Goal: Transaction & Acquisition: Purchase product/service

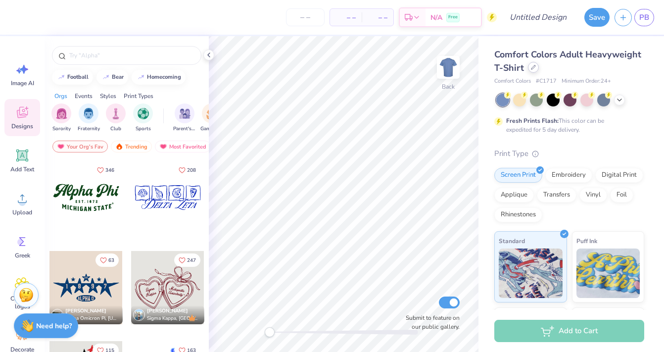
click at [532, 70] on div at bounding box center [533, 67] width 11 height 11
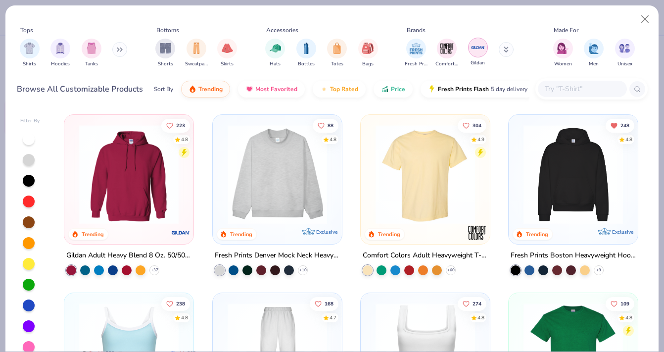
click at [477, 49] on img "filter for Gildan" at bounding box center [477, 47] width 15 height 15
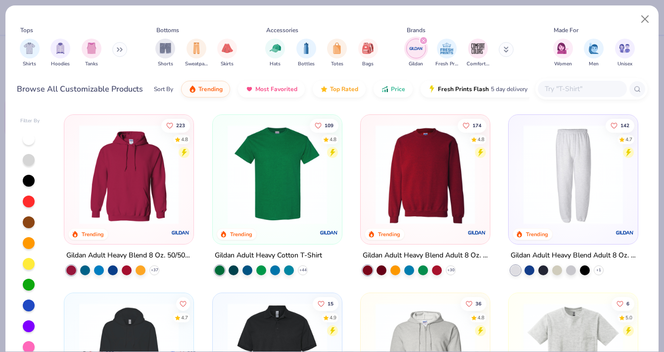
click at [427, 176] on img at bounding box center [424, 174] width 109 height 99
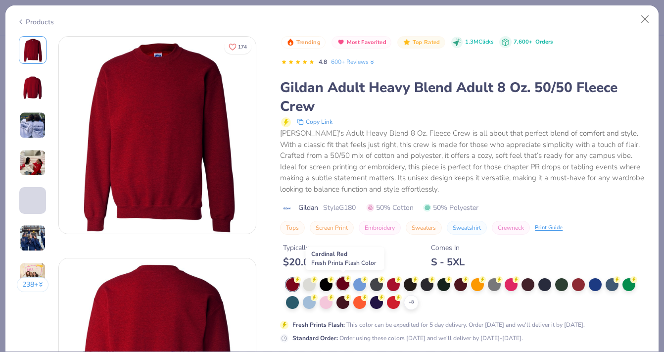
click at [339, 283] on div at bounding box center [342, 283] width 13 height 13
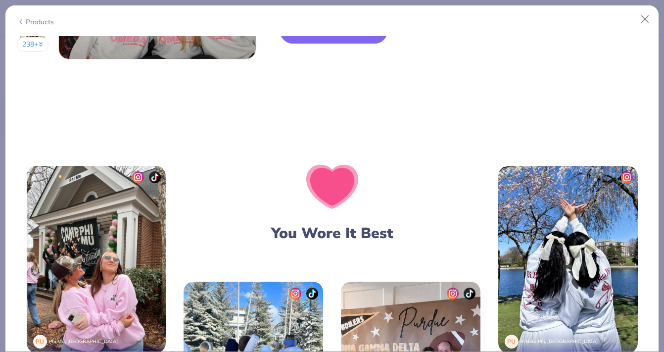
scroll to position [1304, 0]
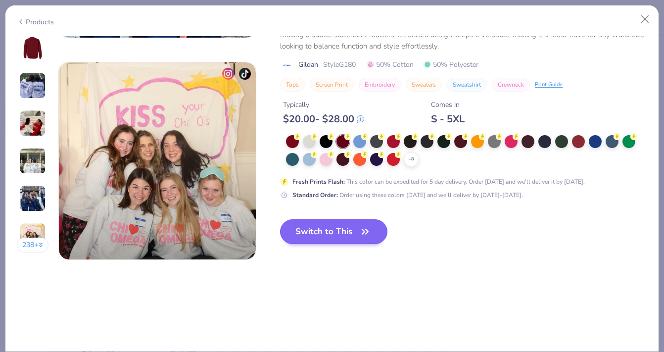
click at [312, 230] on button "Switch to This" at bounding box center [333, 231] width 107 height 25
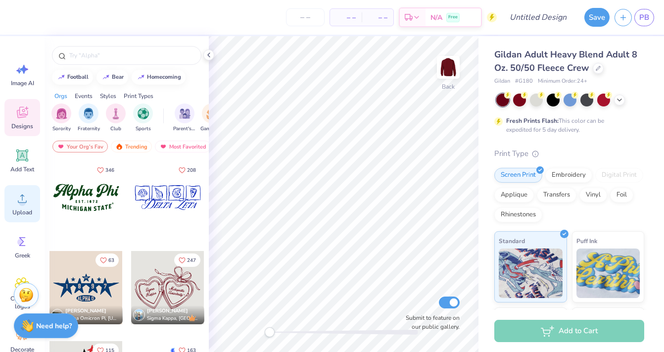
click at [21, 201] on circle at bounding box center [22, 202] width 7 height 7
click at [23, 200] on circle at bounding box center [22, 202] width 7 height 7
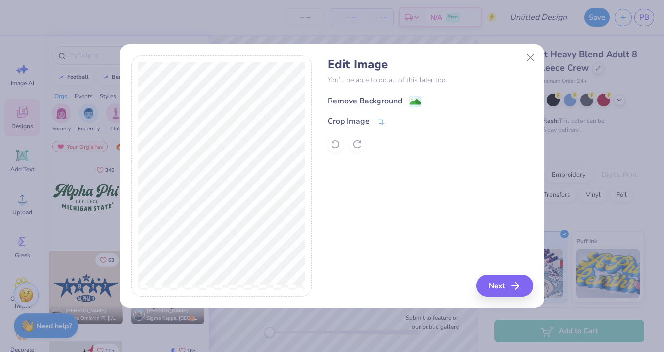
click at [365, 100] on div "Remove Background" at bounding box center [364, 101] width 75 height 12
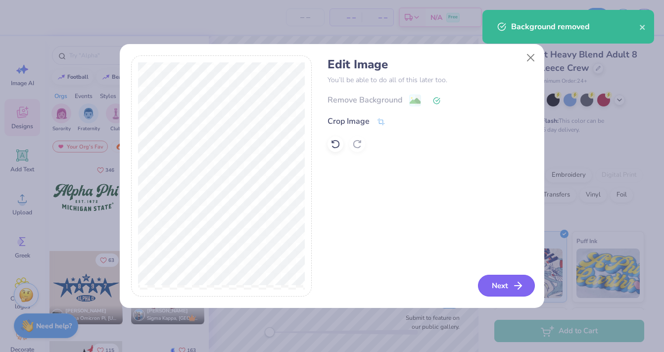
click at [495, 280] on button "Next" at bounding box center [506, 285] width 57 height 22
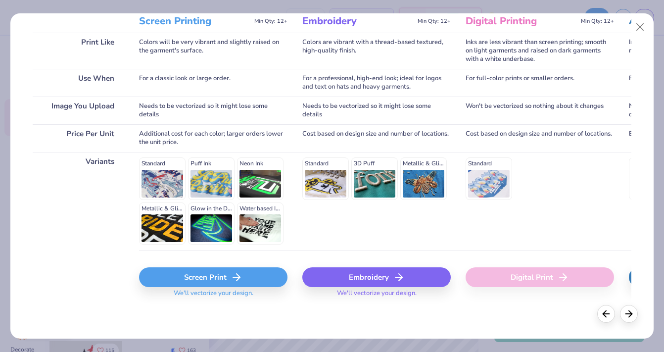
click at [202, 272] on div "Screen Print" at bounding box center [213, 277] width 148 height 20
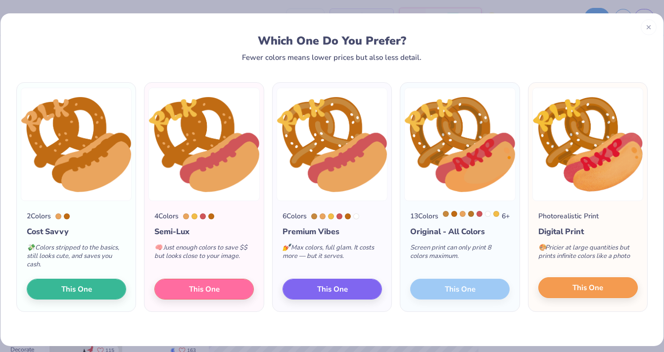
click at [555, 297] on button "This One" at bounding box center [587, 287] width 99 height 21
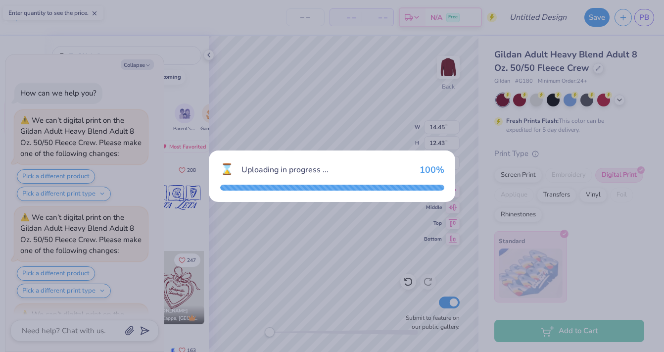
scroll to position [181, 0]
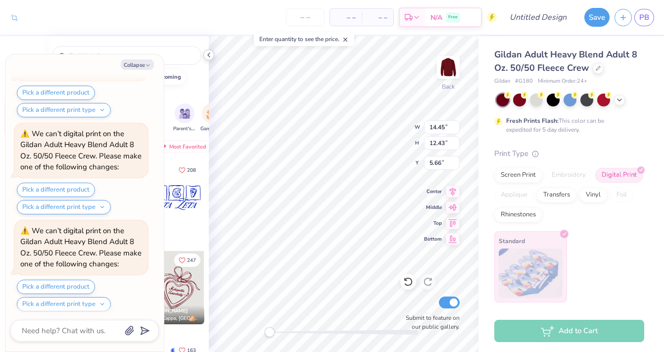
click at [210, 53] on icon at bounding box center [209, 55] width 8 height 8
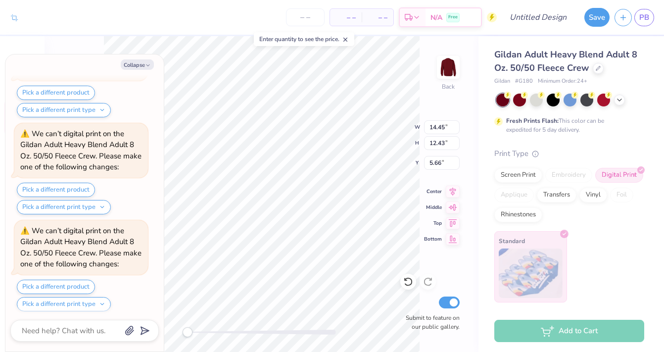
click at [161, 26] on div "– – Per Item – – Total Est. Delivery N/A Free" at bounding box center [260, 17] width 473 height 35
click at [151, 54] on div "Collapse How can we help you? We can’t digital print on the Gildan Adult Heavy …" at bounding box center [84, 202] width 158 height 297
click at [146, 63] on icon "button" at bounding box center [148, 65] width 6 height 6
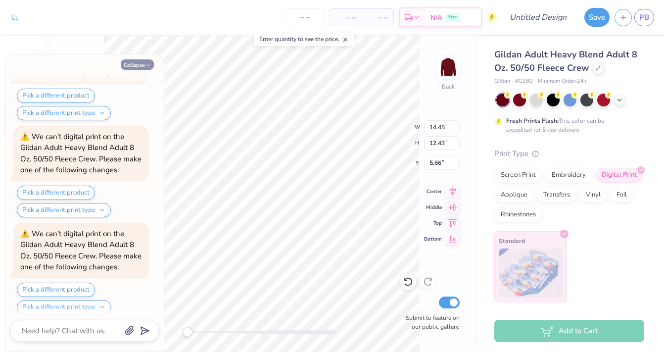
click at [138, 59] on button "Collapse" at bounding box center [137, 64] width 33 height 10
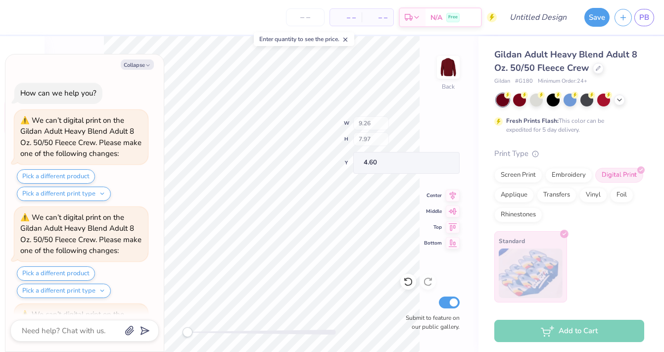
scroll to position [564, 0]
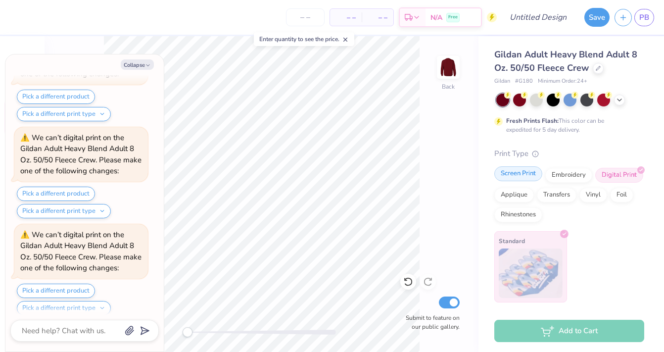
click at [523, 168] on div "Screen Print" at bounding box center [518, 173] width 48 height 15
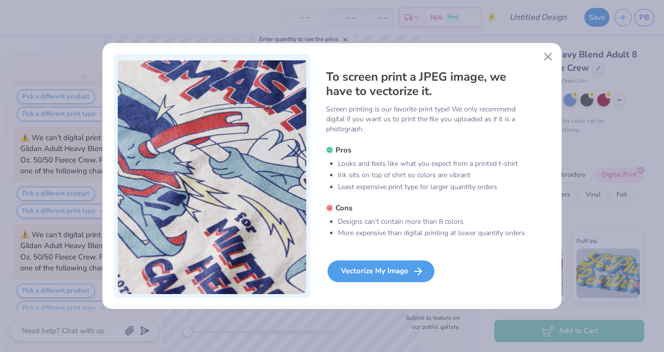
click at [365, 270] on div "Vectorize My Image" at bounding box center [380, 271] width 107 height 22
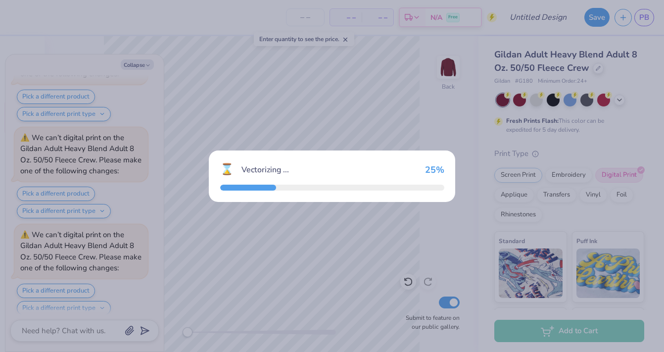
scroll to position [646, 0]
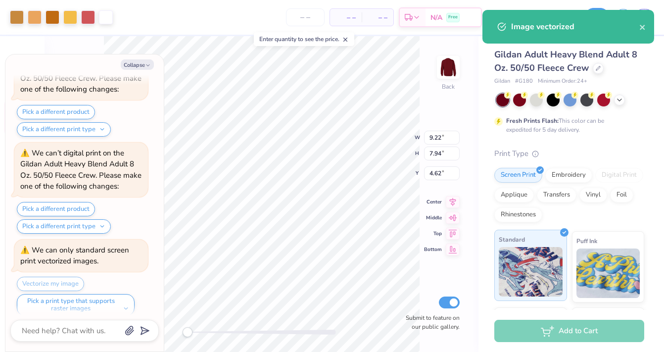
click at [512, 278] on img at bounding box center [531, 271] width 64 height 49
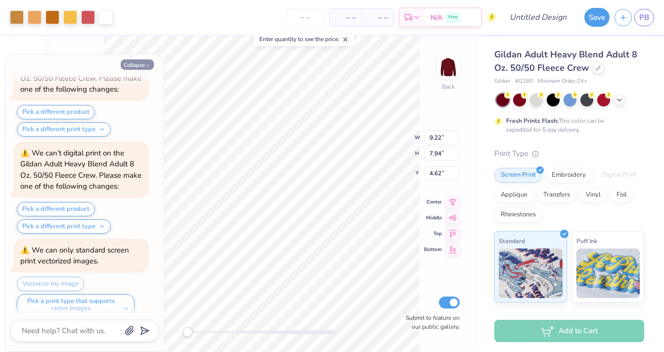
click at [141, 67] on button "Collapse" at bounding box center [137, 64] width 33 height 10
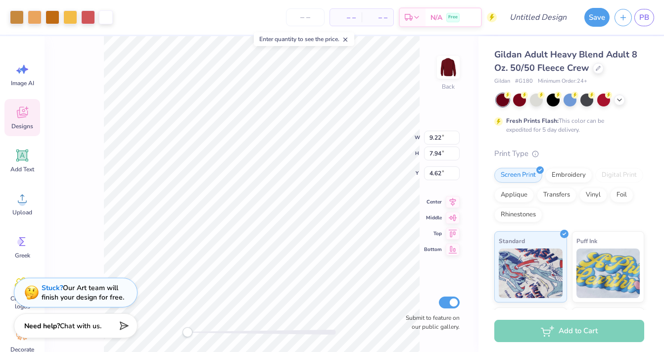
type textarea "x"
click at [19, 19] on div at bounding box center [17, 16] width 14 height 14
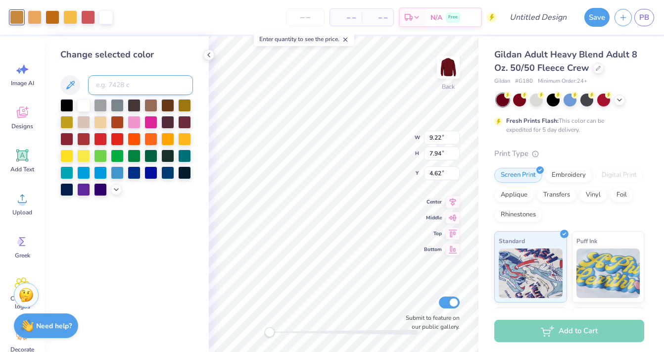
click at [112, 92] on input at bounding box center [140, 85] width 105 height 20
type input "153"
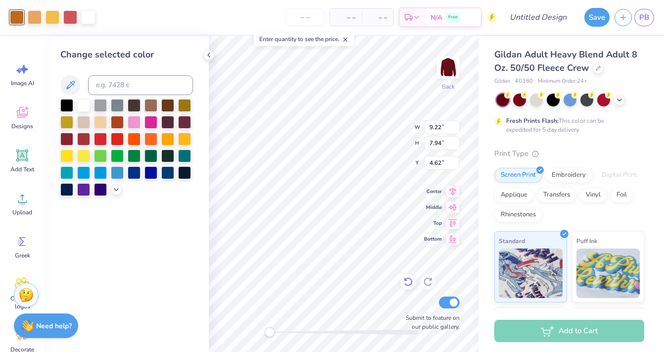
click at [408, 279] on icon at bounding box center [408, 281] width 10 height 10
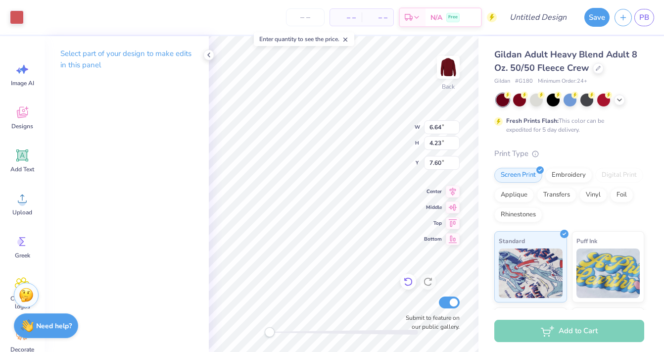
click at [406, 278] on icon at bounding box center [408, 281] width 10 height 10
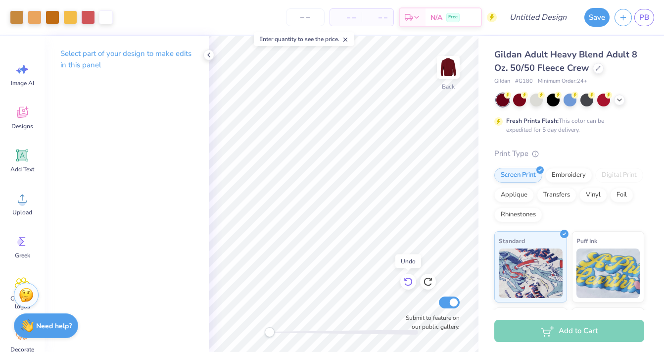
click at [406, 278] on icon at bounding box center [408, 281] width 10 height 10
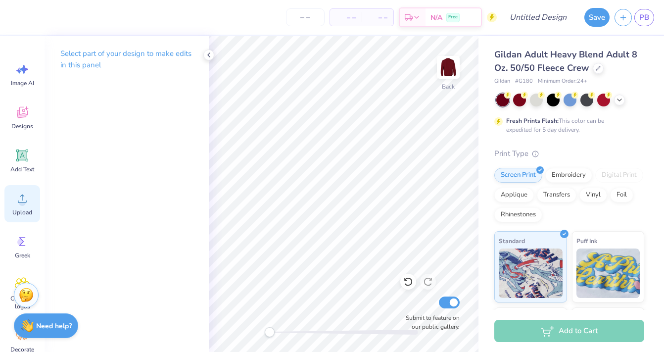
click at [22, 194] on icon at bounding box center [22, 198] width 15 height 15
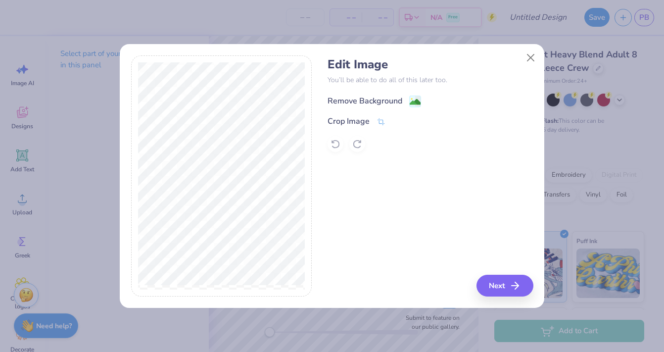
click at [363, 96] on div "Remove Background" at bounding box center [364, 101] width 75 height 12
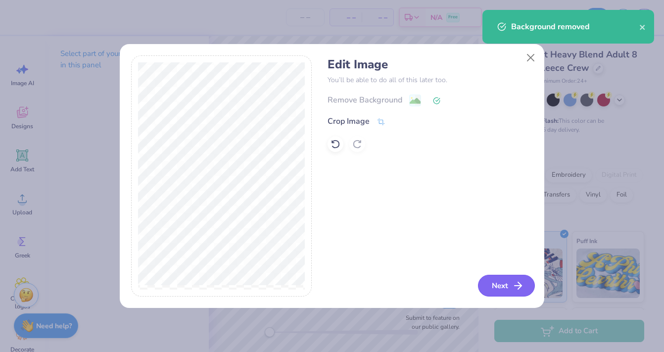
click at [519, 287] on icon "button" at bounding box center [518, 285] width 12 height 12
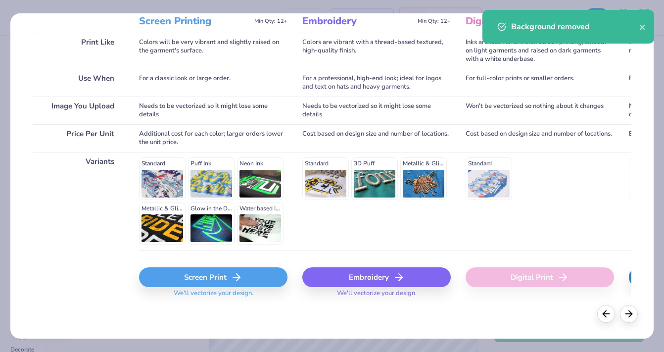
click at [167, 267] on div "Screen Print We'll vectorize your design." at bounding box center [213, 279] width 148 height 59
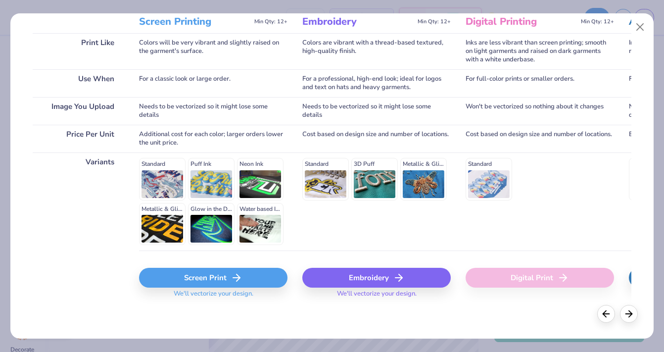
click at [228, 280] on div "Screen Print" at bounding box center [213, 278] width 148 height 20
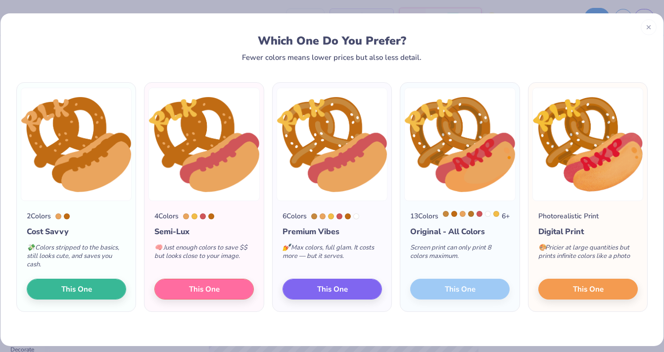
click at [460, 290] on div "13 Colors 6 + Original - All Colors Screen print can only print 8 colors maximu…" at bounding box center [459, 256] width 119 height 110
click at [415, 218] on div "13 Colors" at bounding box center [424, 216] width 28 height 10
click at [322, 287] on span "This One" at bounding box center [332, 287] width 31 height 11
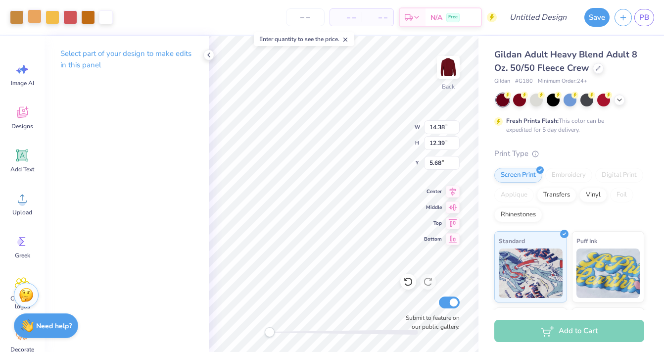
click at [33, 22] on div at bounding box center [35, 16] width 14 height 14
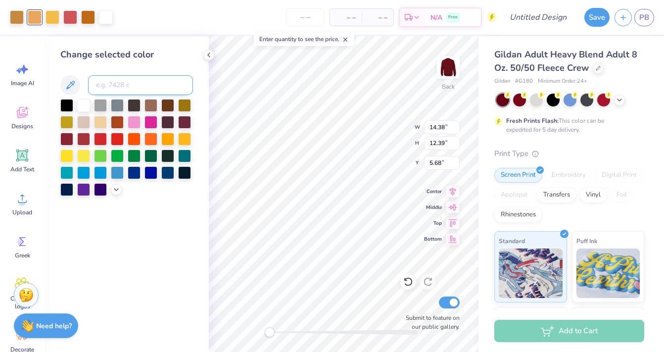
click at [112, 88] on input at bounding box center [140, 85] width 105 height 20
type input "7510"
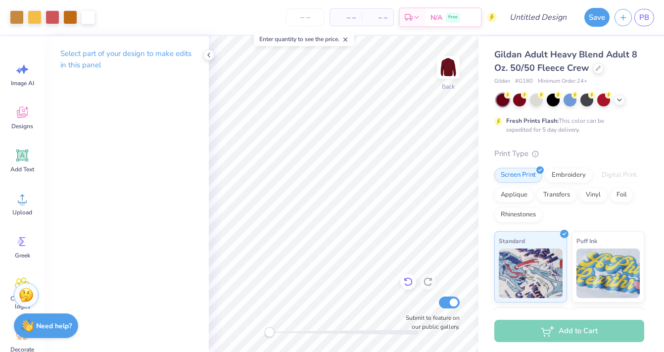
click at [407, 285] on icon at bounding box center [408, 281] width 8 height 9
click at [407, 284] on icon at bounding box center [408, 281] width 10 height 10
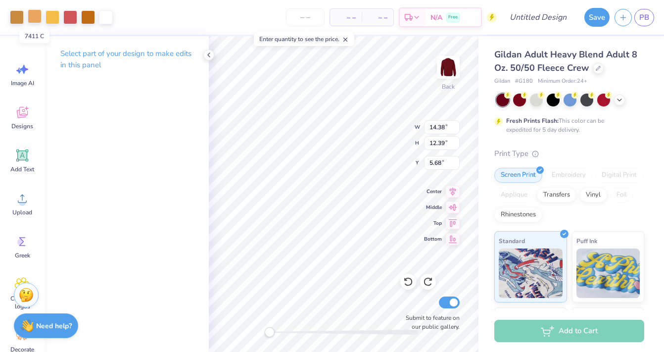
click at [35, 19] on div at bounding box center [35, 16] width 14 height 14
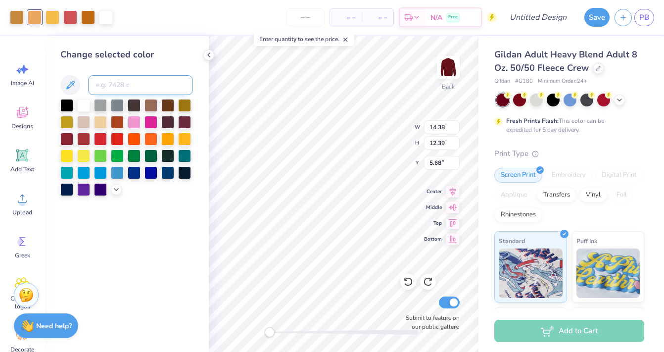
click at [112, 85] on input at bounding box center [140, 85] width 105 height 20
type input "153"
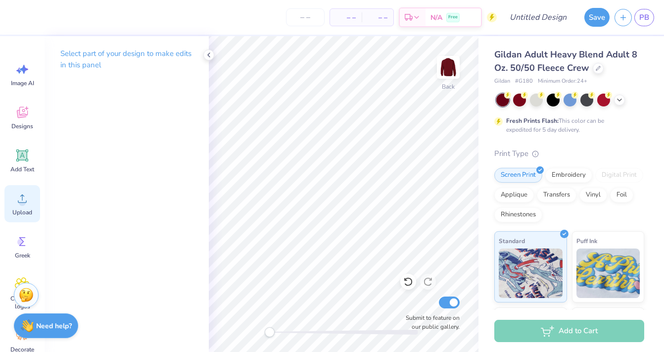
click at [16, 197] on icon at bounding box center [22, 198] width 15 height 15
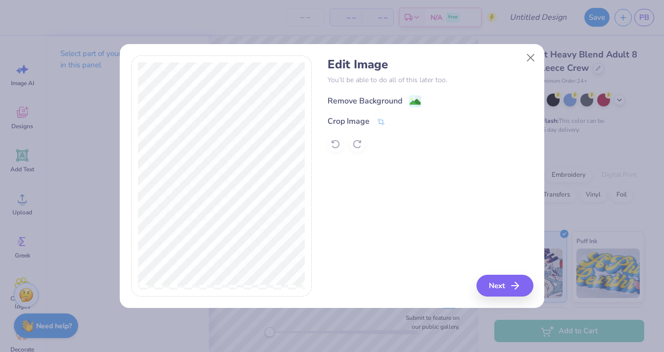
click at [339, 95] on div "Remove Background" at bounding box center [364, 101] width 75 height 12
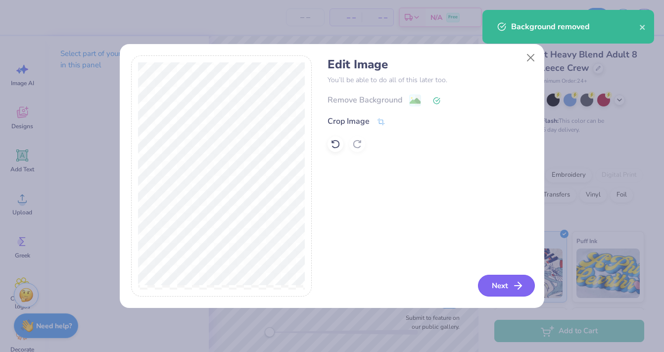
click at [483, 280] on button "Next" at bounding box center [506, 285] width 57 height 22
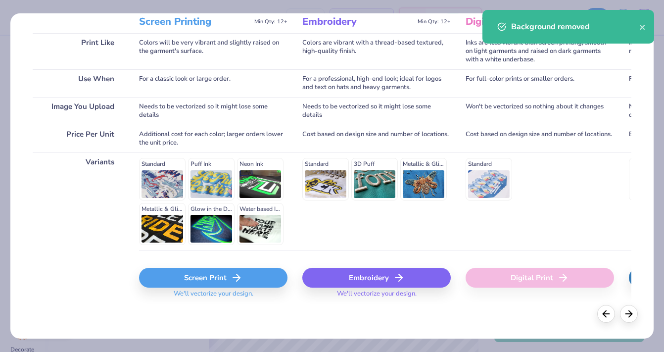
click at [224, 266] on div "Screen Print We'll vectorize your design." at bounding box center [213, 279] width 148 height 59
click at [224, 275] on div "Screen Print" at bounding box center [213, 278] width 148 height 20
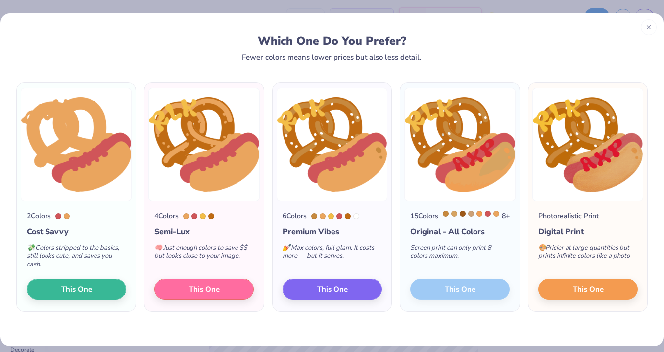
click at [447, 287] on div "15 Colors 8 + Original - All Colors Screen print can only print 8 colors maximu…" at bounding box center [459, 256] width 119 height 110
click at [616, 282] on button "This One" at bounding box center [587, 287] width 99 height 21
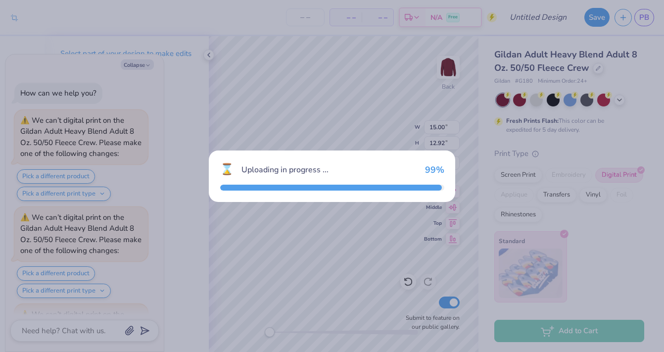
scroll to position [934, 0]
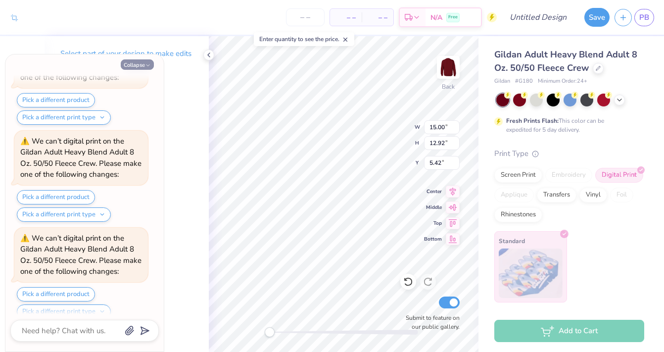
click at [132, 67] on button "Collapse" at bounding box center [137, 64] width 33 height 10
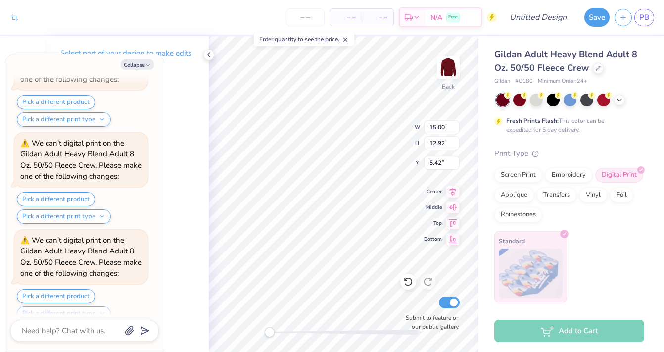
scroll to position [1222, 0]
click at [134, 65] on button "Collapse" at bounding box center [137, 64] width 33 height 10
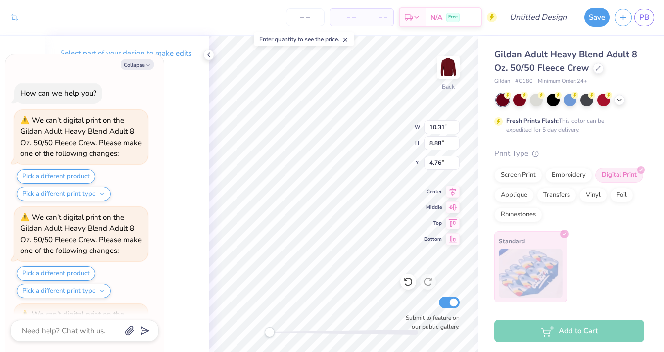
scroll to position [1318, 0]
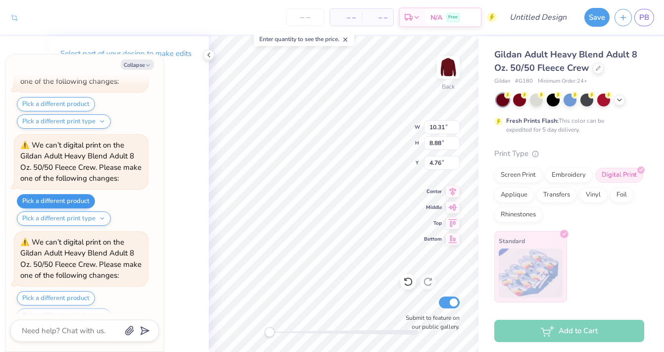
click at [79, 194] on button "Pick a different product" at bounding box center [56, 201] width 78 height 14
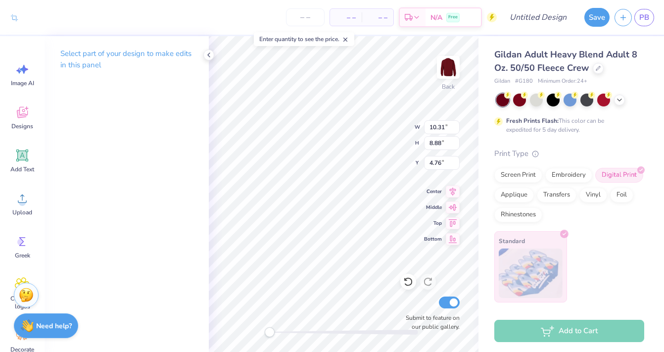
type textarea "x"
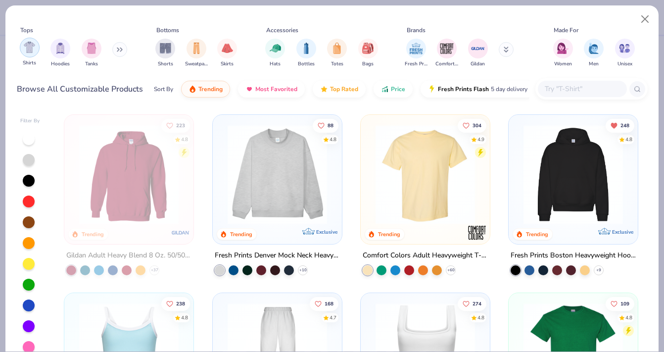
click at [25, 42] on div "filter for Shirts" at bounding box center [30, 48] width 20 height 20
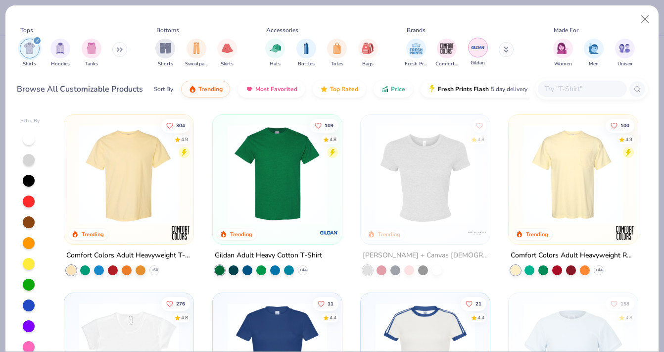
click at [474, 49] on img "filter for Gildan" at bounding box center [477, 47] width 15 height 15
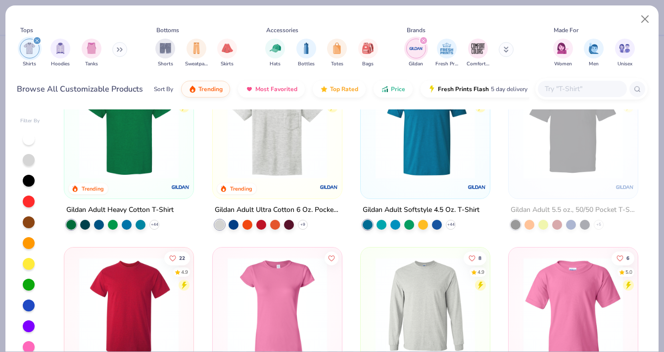
scroll to position [56, 0]
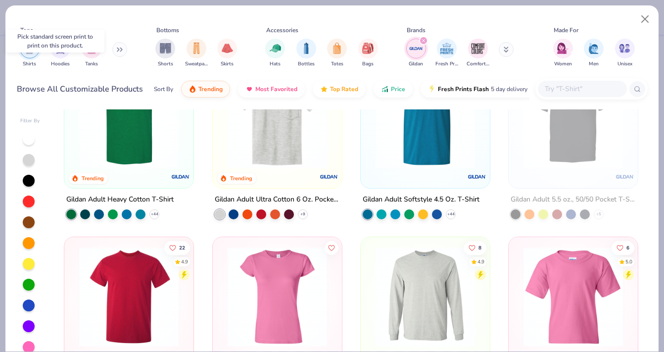
click at [576, 154] on img at bounding box center [572, 118] width 109 height 99
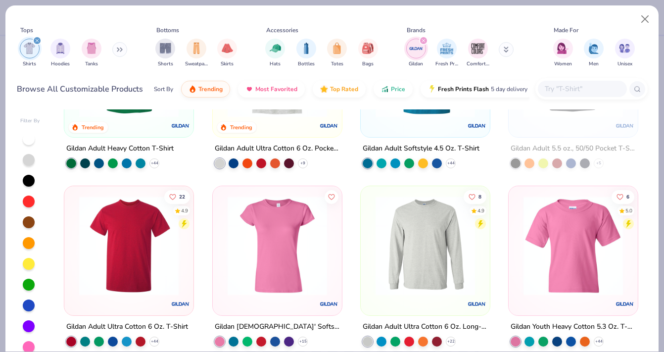
scroll to position [107, 0]
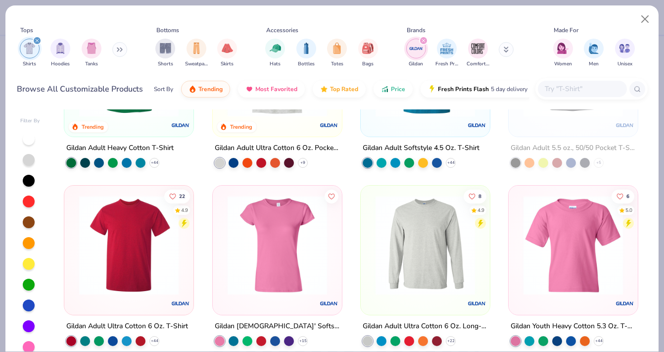
click at [122, 227] on img at bounding box center [128, 244] width 109 height 99
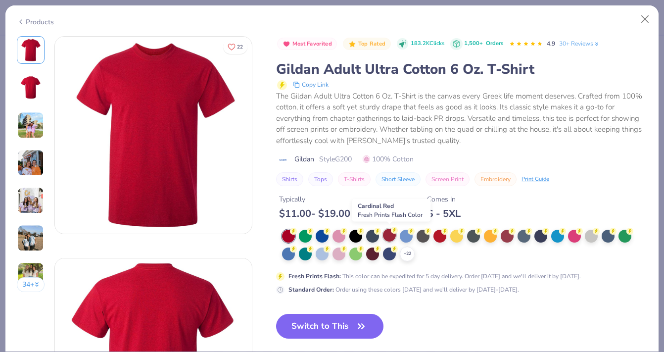
click at [392, 235] on div at bounding box center [389, 234] width 13 height 13
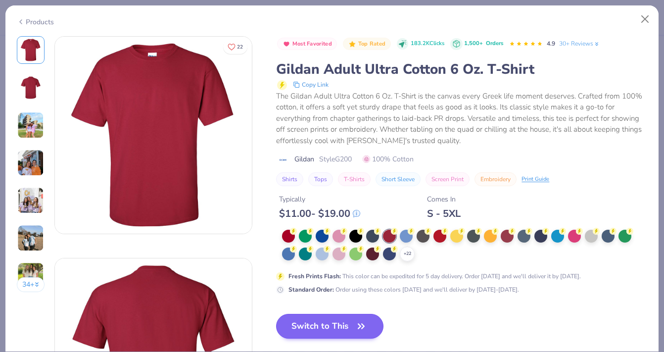
click at [332, 324] on button "Switch to This" at bounding box center [329, 326] width 107 height 25
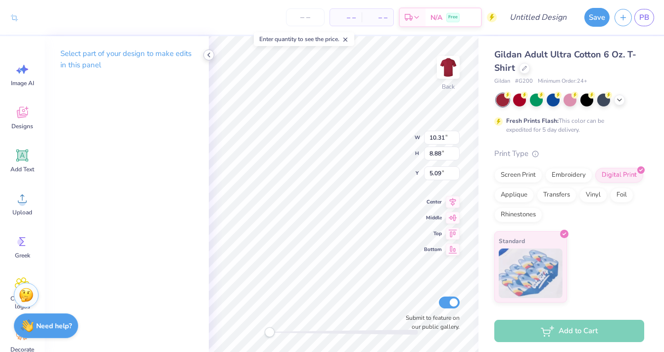
click at [210, 55] on icon at bounding box center [209, 55] width 8 height 8
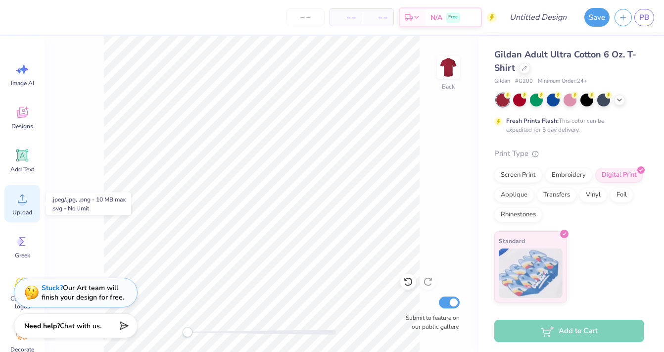
click at [20, 205] on circle at bounding box center [22, 202] width 7 height 7
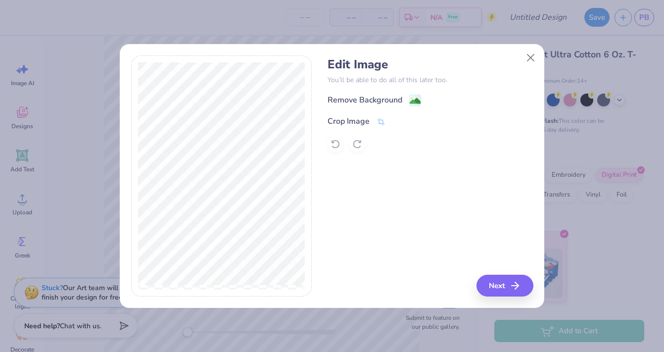
click at [350, 96] on div "Remove Background" at bounding box center [364, 100] width 75 height 12
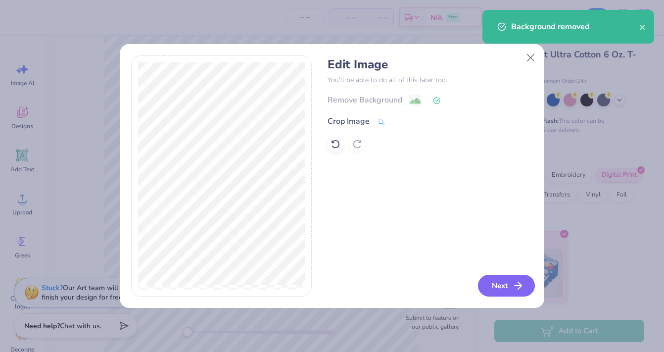
click at [507, 285] on button "Next" at bounding box center [506, 285] width 57 height 22
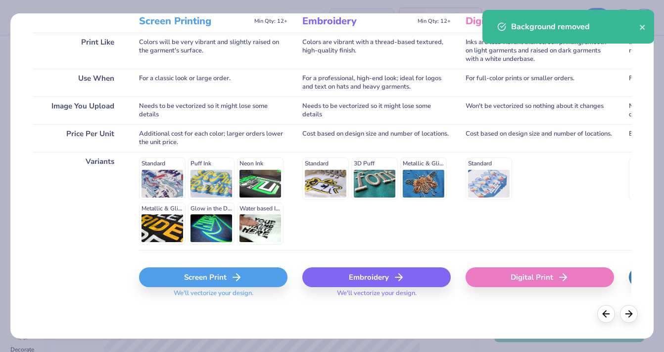
scroll to position [141, 0]
click at [204, 275] on div "Screen Print" at bounding box center [213, 277] width 148 height 20
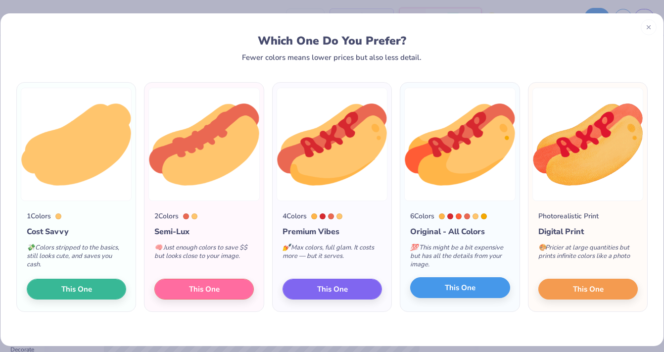
click at [430, 293] on button "This One" at bounding box center [459, 287] width 99 height 21
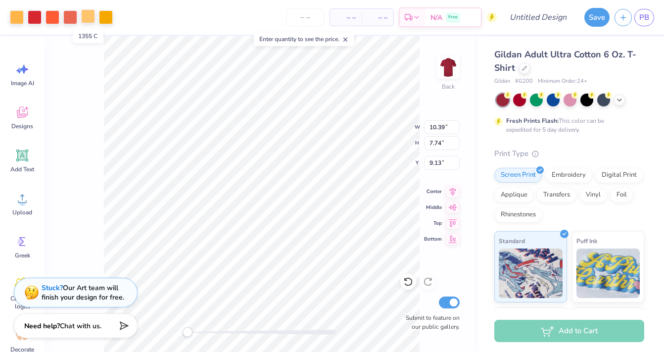
click at [88, 23] on div at bounding box center [88, 16] width 14 height 14
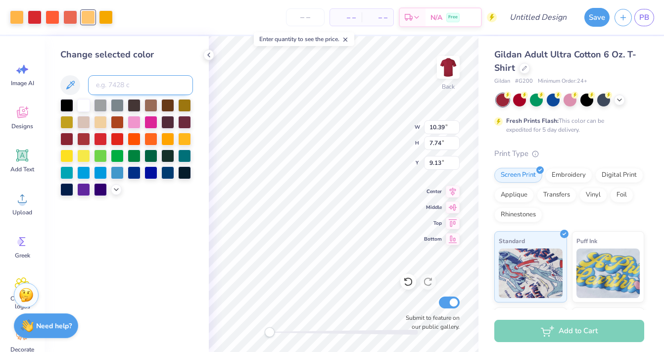
click at [133, 86] on input at bounding box center [140, 85] width 105 height 20
type input "130"
click at [407, 282] on icon at bounding box center [408, 281] width 10 height 10
type input "3.93"
click at [83, 23] on div at bounding box center [88, 16] width 14 height 14
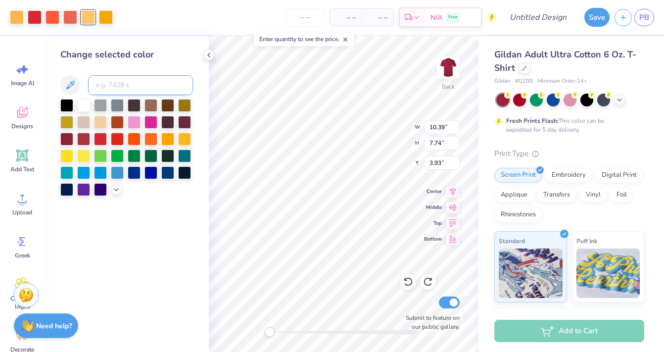
click at [112, 83] on input at bounding box center [140, 85] width 105 height 20
type input "1365"
click at [88, 19] on div at bounding box center [88, 16] width 14 height 14
click at [150, 74] on div "Change selected color" at bounding box center [126, 122] width 133 height 148
click at [148, 84] on input at bounding box center [140, 85] width 105 height 20
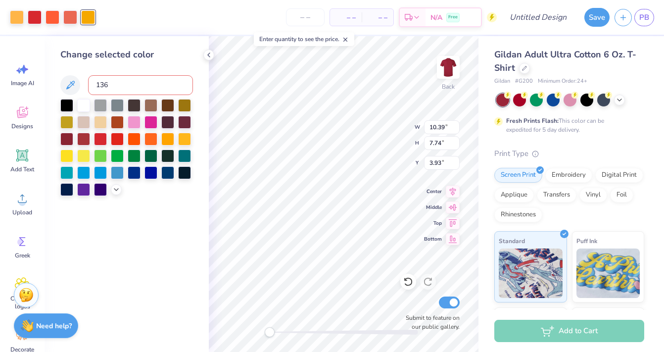
type input "1365"
click at [160, 218] on div "Change selected color" at bounding box center [127, 194] width 164 height 316
click at [113, 190] on icon at bounding box center [116, 188] width 8 height 8
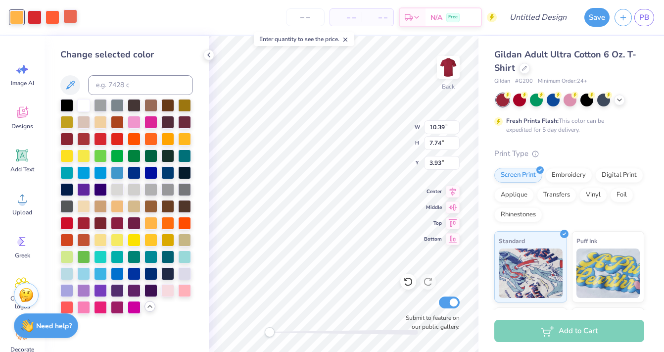
click at [68, 19] on div at bounding box center [70, 16] width 14 height 14
click at [50, 19] on div at bounding box center [53, 16] width 14 height 14
click at [98, 83] on input at bounding box center [140, 85] width 105 height 20
type input "7416"
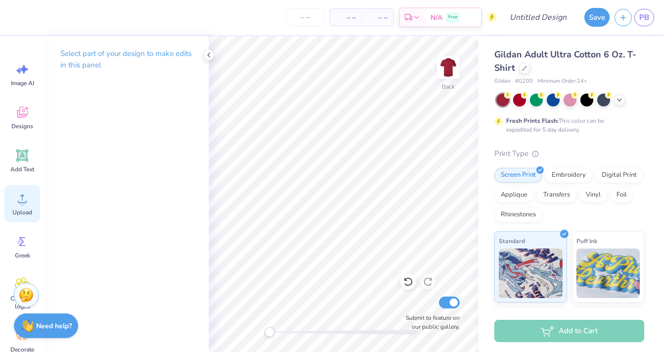
click at [24, 205] on div "Upload" at bounding box center [22, 203] width 36 height 37
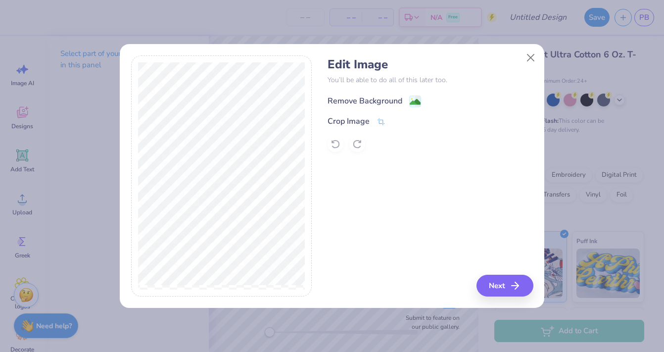
click at [377, 96] on div "Remove Background" at bounding box center [364, 101] width 75 height 12
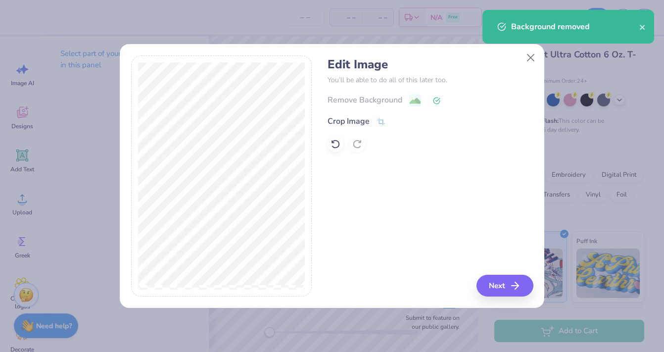
click at [510, 289] on icon "button" at bounding box center [515, 285] width 12 height 12
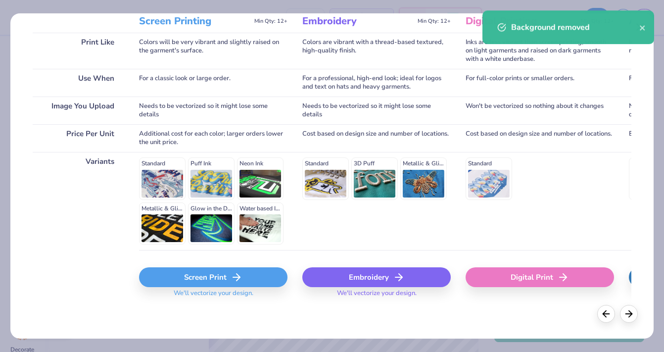
click at [199, 292] on span "We'll vectorize your design." at bounding box center [214, 296] width 88 height 14
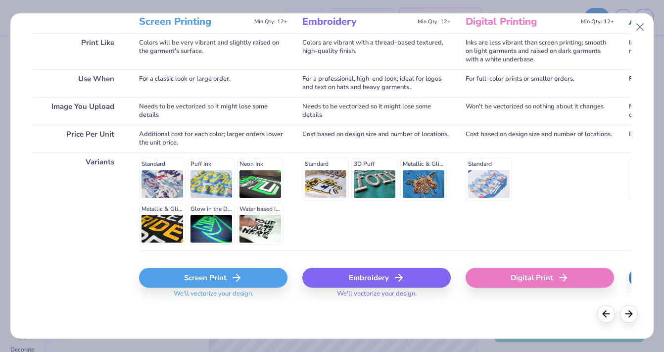
click at [203, 270] on div "Screen Print" at bounding box center [213, 278] width 148 height 20
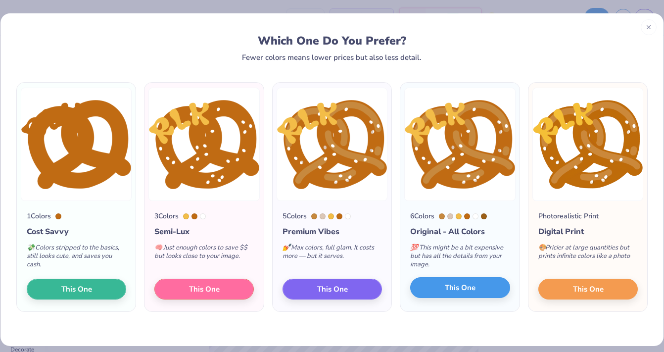
click at [443, 285] on button "This One" at bounding box center [459, 287] width 99 height 21
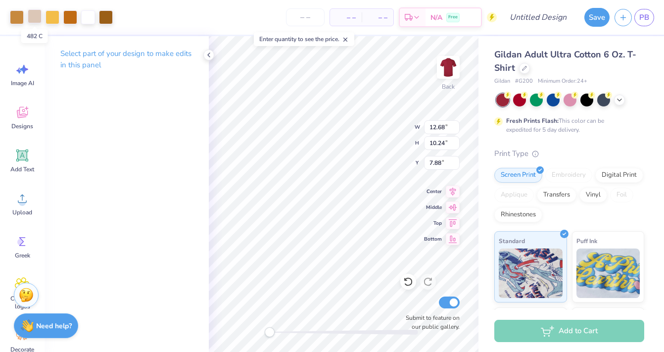
click at [33, 14] on div at bounding box center [35, 16] width 14 height 14
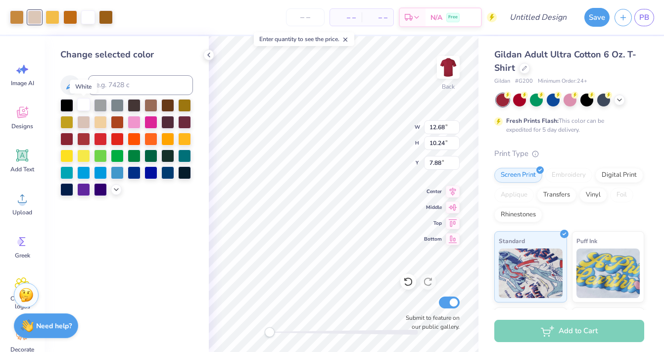
click at [82, 105] on div at bounding box center [83, 104] width 13 height 13
click at [54, 18] on div at bounding box center [53, 16] width 14 height 14
click at [169, 139] on div at bounding box center [167, 138] width 13 height 13
click at [189, 142] on div at bounding box center [184, 138] width 13 height 13
click at [72, 15] on div at bounding box center [70, 16] width 14 height 14
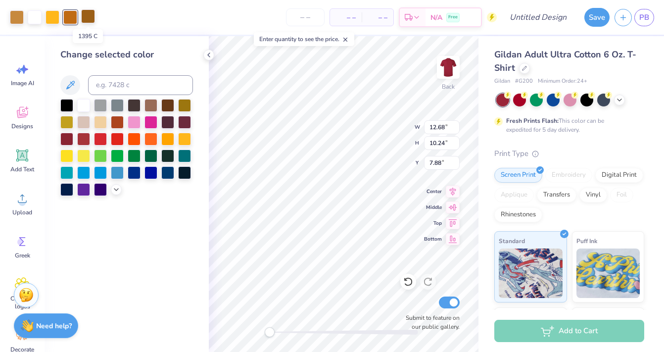
click at [87, 18] on div at bounding box center [88, 16] width 14 height 14
click at [106, 93] on input at bounding box center [140, 85] width 105 height 20
type input "153"
click at [179, 64] on div "Change selected color" at bounding box center [126, 122] width 133 height 148
click at [208, 55] on icon at bounding box center [209, 55] width 8 height 8
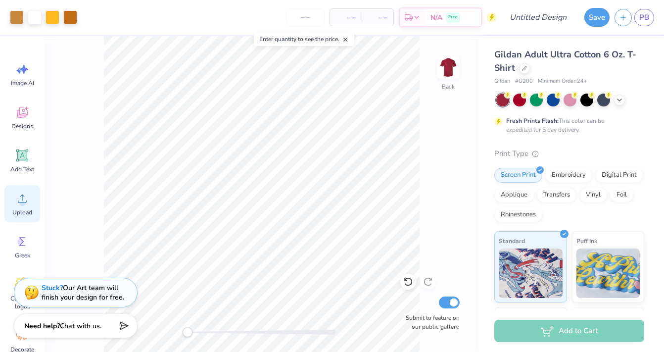
click at [20, 194] on icon at bounding box center [22, 198] width 15 height 15
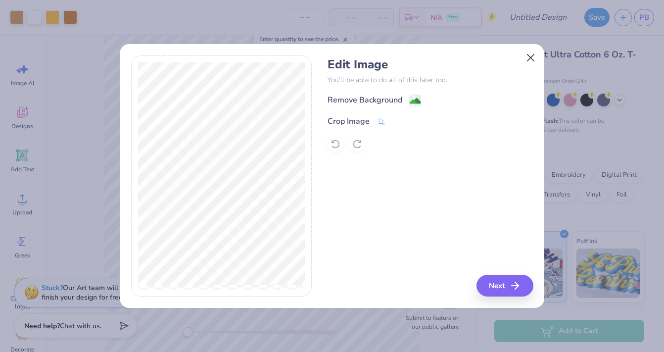
click at [528, 59] on button "Close" at bounding box center [530, 57] width 19 height 19
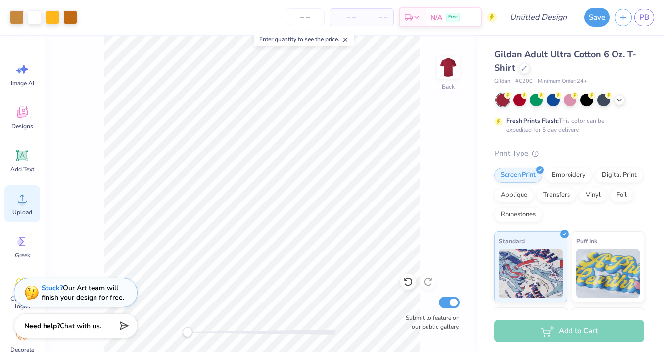
click at [14, 194] on div "Upload" at bounding box center [22, 203] width 36 height 37
click at [20, 198] on icon at bounding box center [22, 198] width 15 height 15
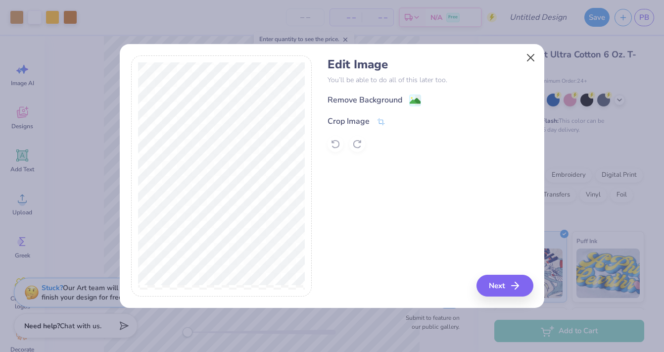
click at [528, 60] on button "Close" at bounding box center [530, 57] width 19 height 19
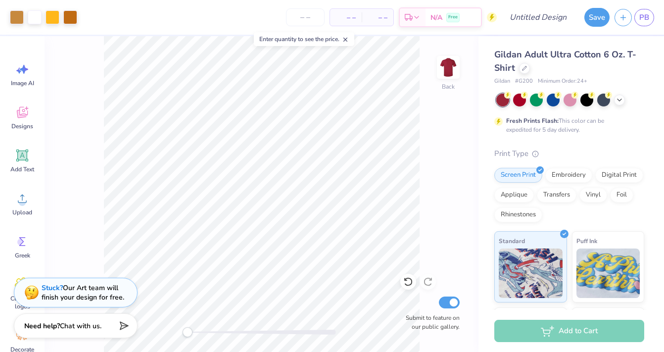
click at [25, 184] on div "Image AI Designs Add Text Upload Greek Clipart & logos Decorate" at bounding box center [22, 207] width 36 height 303
click at [20, 196] on icon at bounding box center [22, 198] width 15 height 15
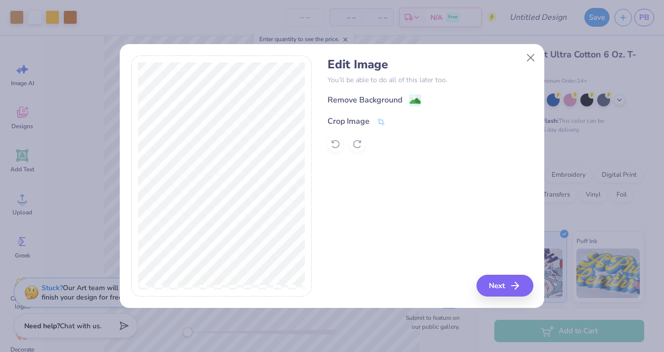
click at [400, 90] on div "Edit Image You’ll be able to do all of this later too. Remove Background Crop I…" at bounding box center [429, 104] width 205 height 94
click at [396, 95] on div "Remove Background" at bounding box center [364, 101] width 75 height 12
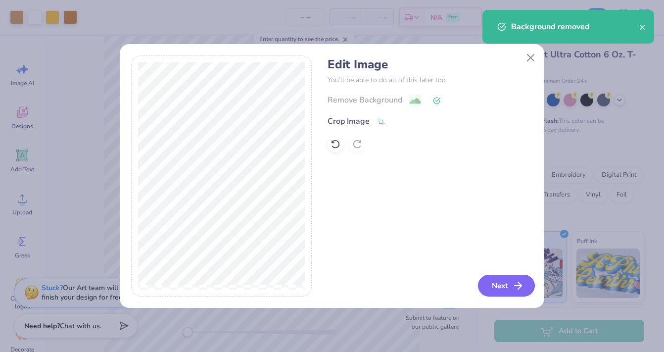
click at [488, 287] on button "Next" at bounding box center [506, 285] width 57 height 22
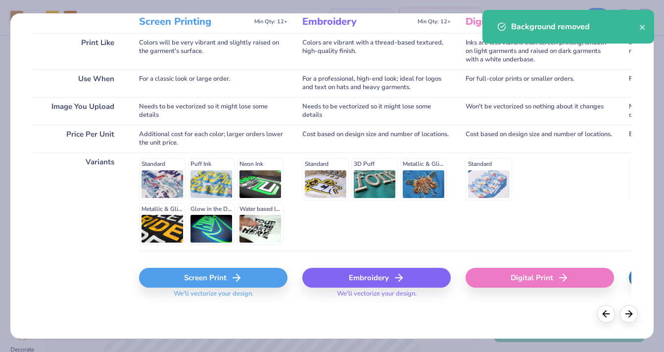
click at [224, 276] on div "Screen Print" at bounding box center [213, 278] width 148 height 20
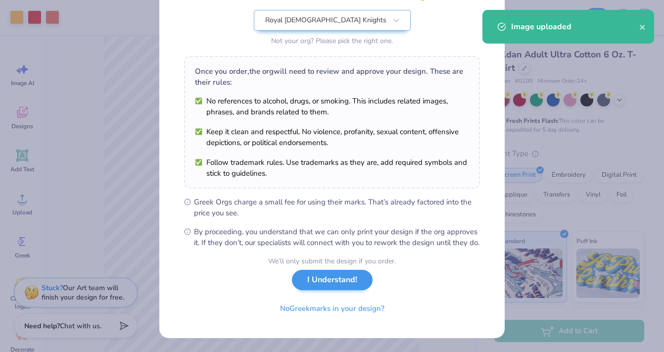
scroll to position [111, 0]
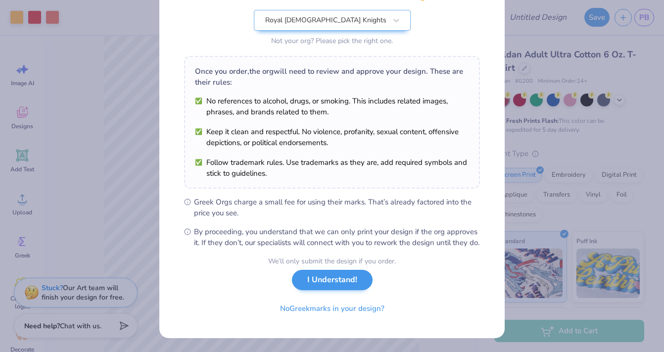
click at [327, 279] on button "I Understand!" at bounding box center [332, 280] width 81 height 20
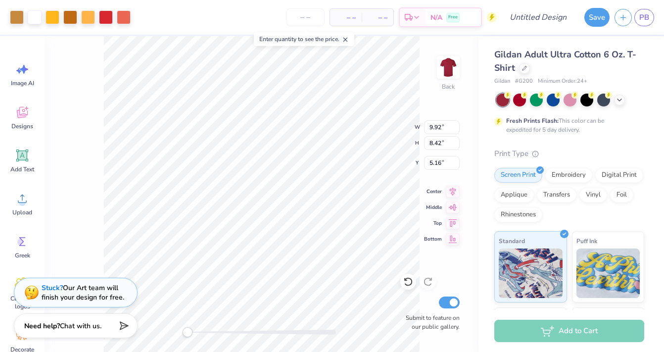
type input "4.58"
click at [529, 71] on div at bounding box center [524, 67] width 11 height 11
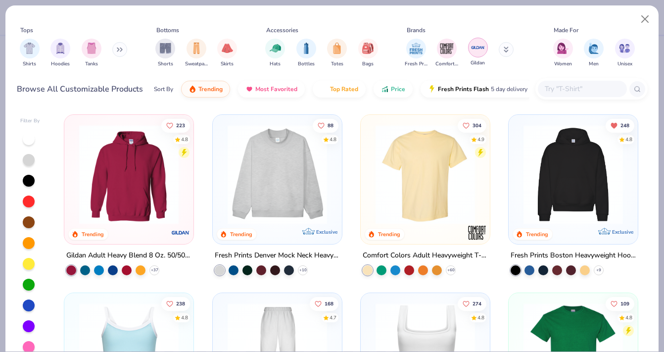
click at [472, 48] on img "filter for Gildan" at bounding box center [477, 47] width 15 height 15
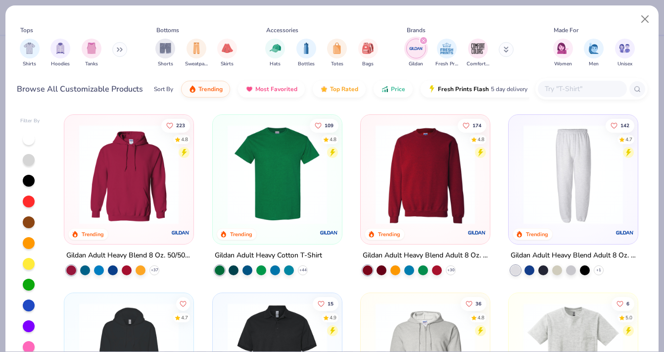
click at [378, 178] on img at bounding box center [424, 174] width 109 height 99
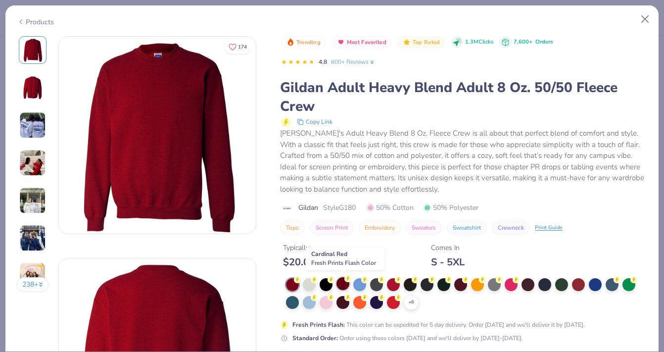
click at [346, 283] on div at bounding box center [342, 283] width 13 height 13
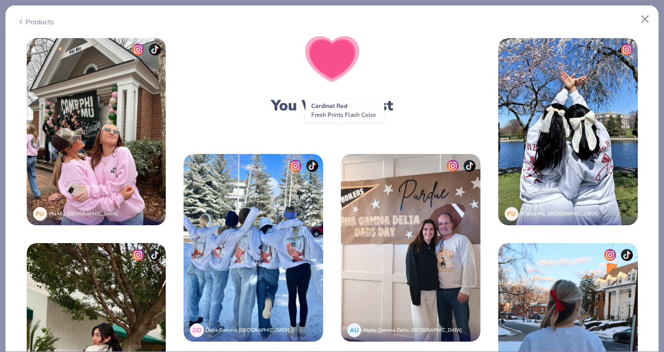
scroll to position [1230, 0]
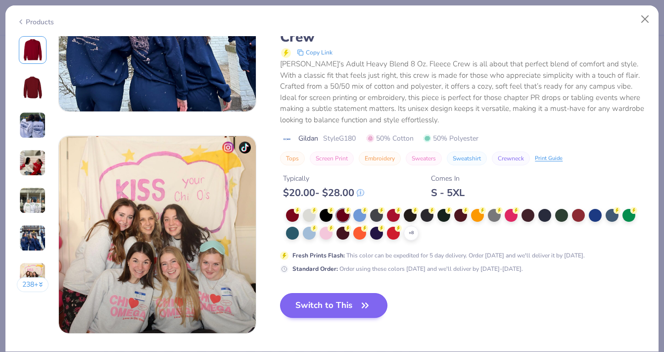
click at [338, 305] on button "Switch to This" at bounding box center [333, 305] width 107 height 25
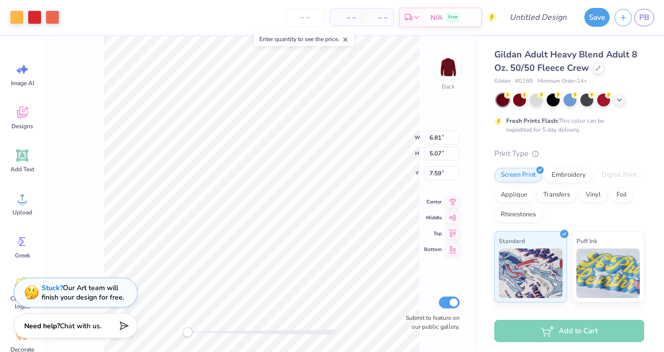
click at [90, 95] on div "Back W 6.81 6.81 " H 5.07 5.07 " Y 7.59 7.59 " Center Middle Top Bottom Submit …" at bounding box center [262, 194] width 434 height 316
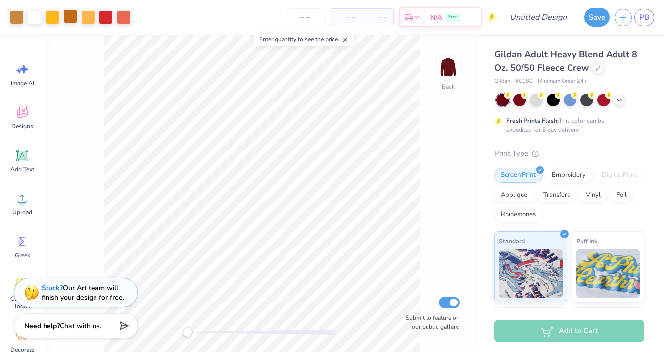
click at [68, 16] on div at bounding box center [70, 16] width 14 height 14
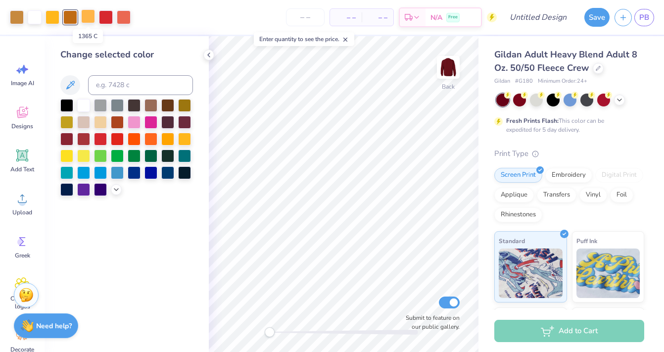
click at [86, 19] on div at bounding box center [88, 16] width 14 height 14
click at [120, 81] on input at bounding box center [140, 85] width 105 height 20
type input "153"
click at [405, 282] on icon at bounding box center [408, 281] width 10 height 10
click at [117, 192] on icon at bounding box center [116, 188] width 8 height 8
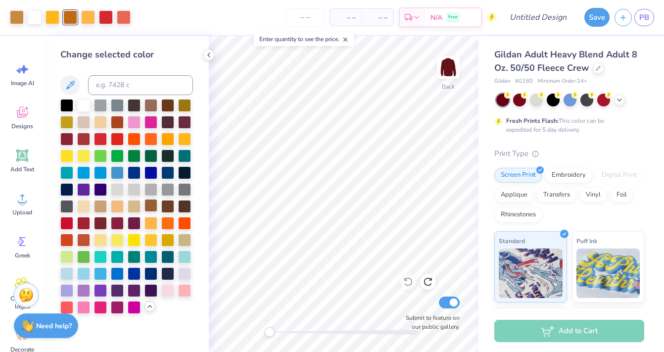
click at [145, 203] on div at bounding box center [150, 205] width 13 height 13
click at [405, 279] on icon at bounding box center [406, 279] width 2 height 2
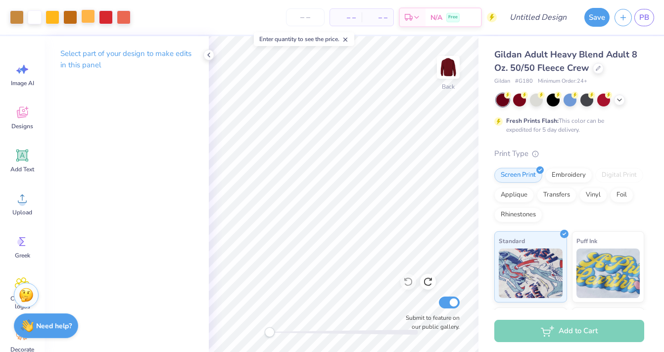
click at [91, 16] on div at bounding box center [88, 16] width 14 height 14
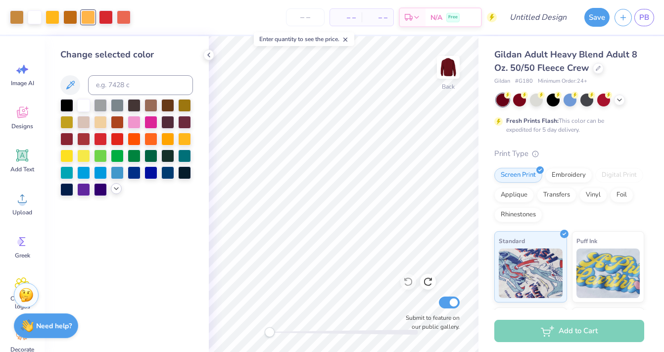
click at [116, 192] on icon at bounding box center [116, 188] width 8 height 8
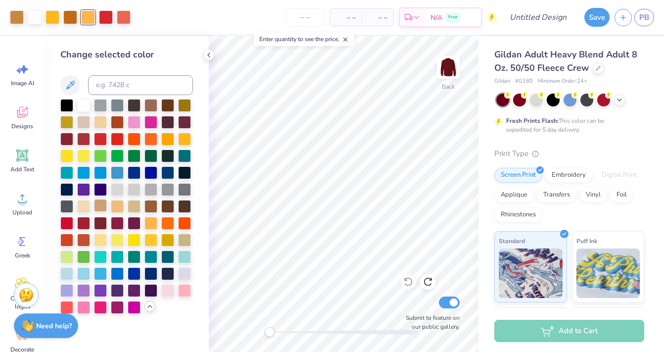
click at [100, 211] on div at bounding box center [100, 205] width 13 height 13
click at [151, 206] on div at bounding box center [150, 205] width 13 height 13
click at [79, 84] on button at bounding box center [70, 85] width 20 height 20
click at [73, 84] on icon at bounding box center [70, 85] width 8 height 8
click at [409, 275] on div at bounding box center [408, 282] width 16 height 16
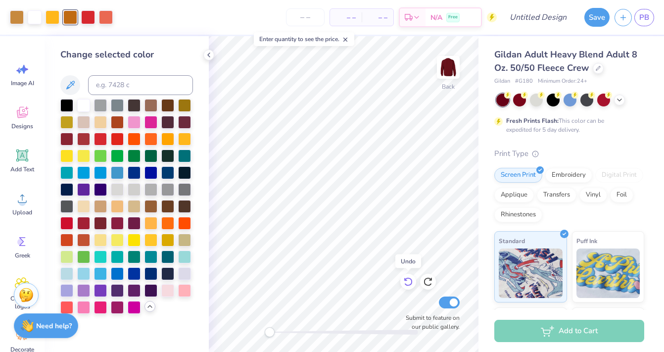
click at [408, 282] on icon at bounding box center [408, 281] width 10 height 10
click at [206, 51] on icon at bounding box center [209, 55] width 8 height 8
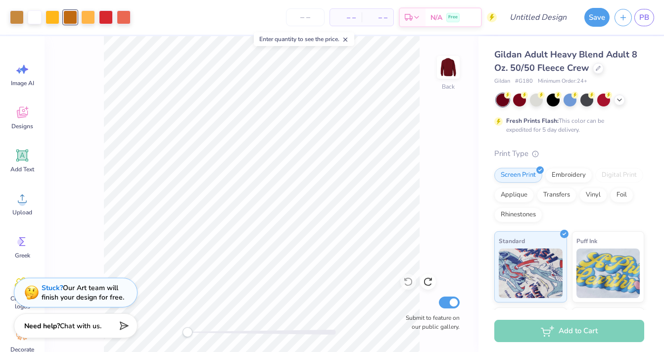
click at [99, 144] on div "Back Submit to feature on our public gallery." at bounding box center [262, 194] width 434 height 316
